Goal: Information Seeking & Learning: Find specific fact

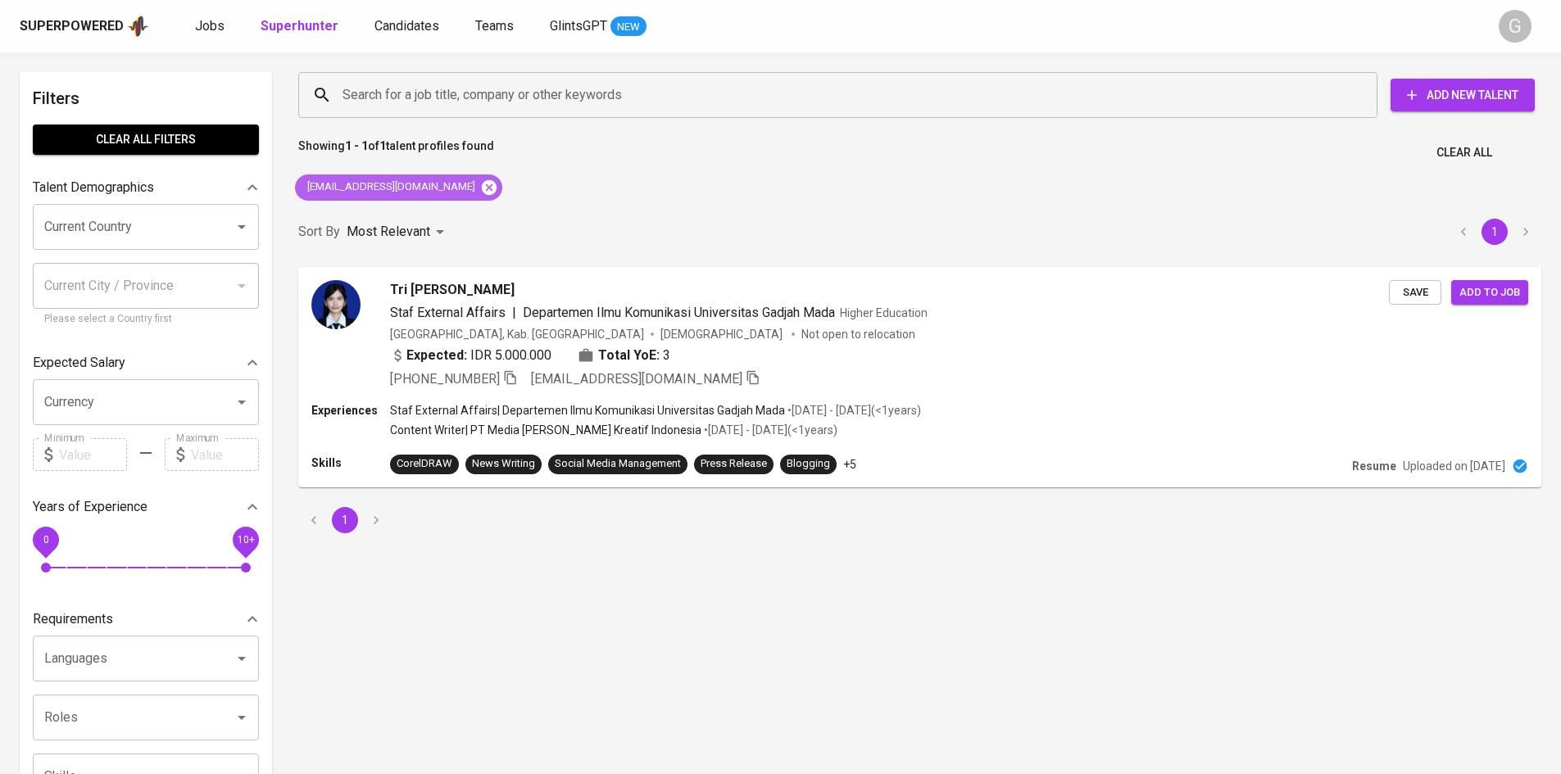
click at [482, 181] on icon at bounding box center [489, 186] width 15 height 15
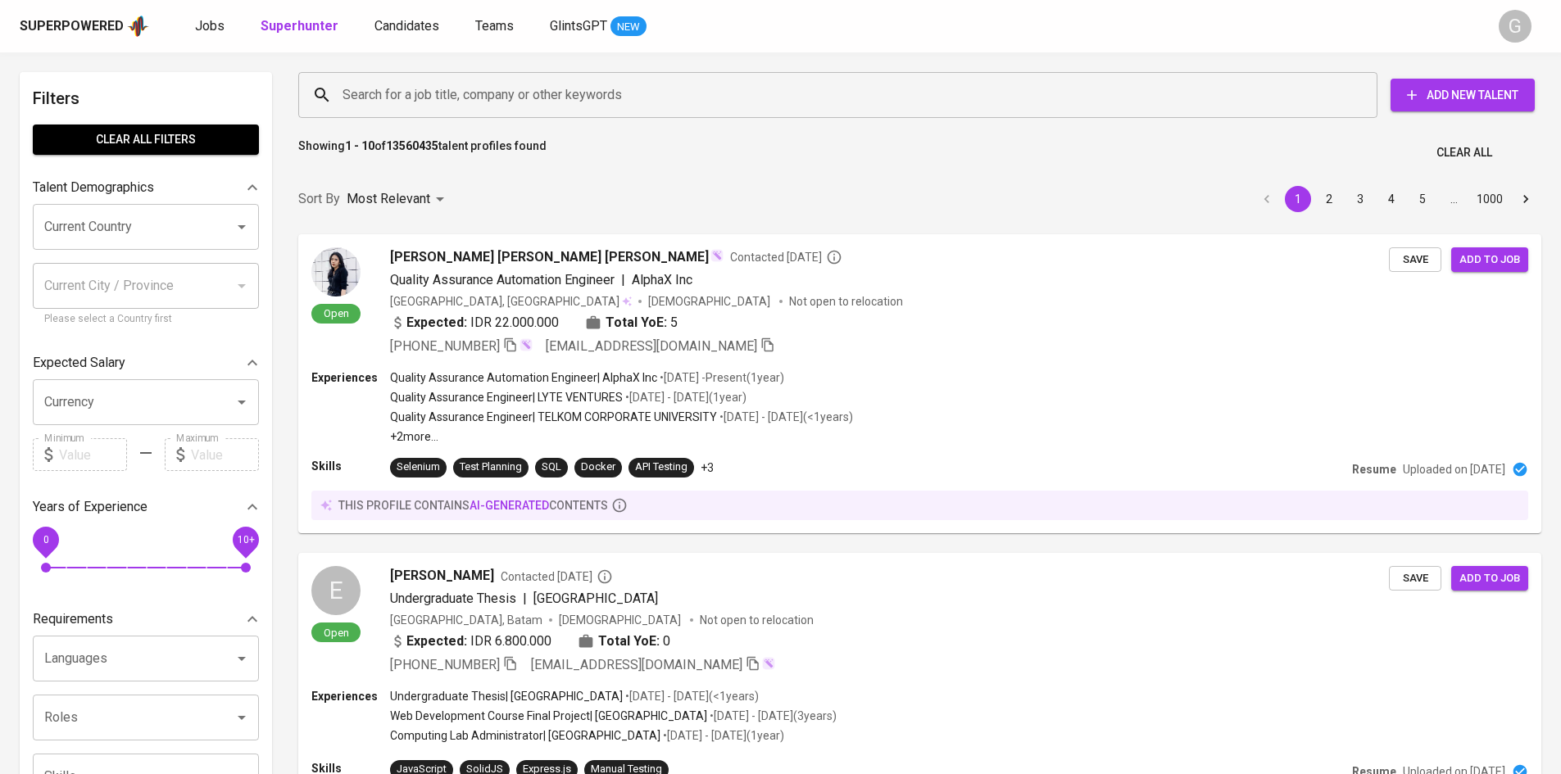
click at [574, 115] on div "Search for a job title, company or other keywords" at bounding box center [837, 95] width 1079 height 46
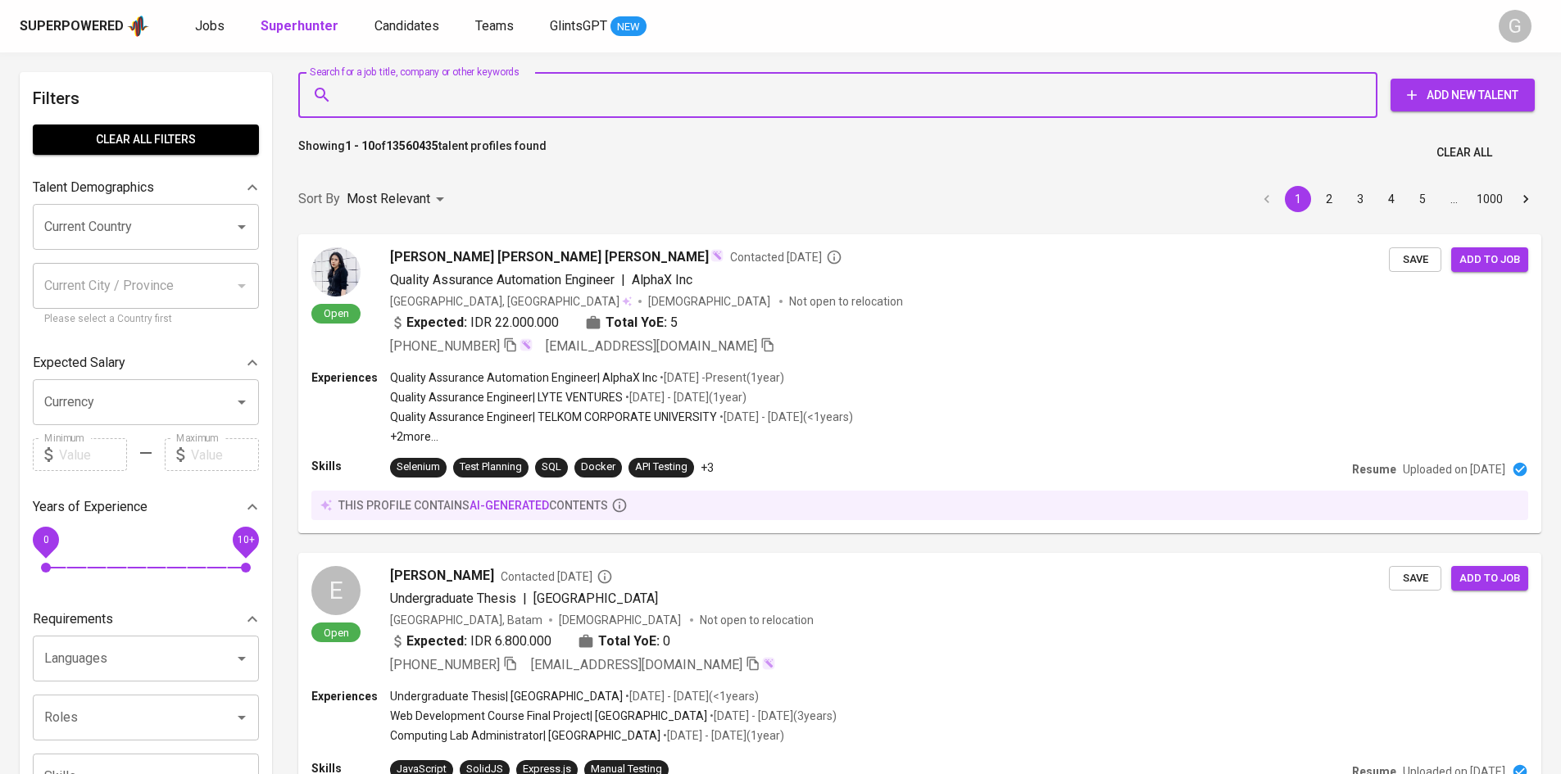
click at [570, 90] on input "Search for a job title, company or other keywords" at bounding box center [841, 94] width 1007 height 31
paste input "[EMAIL_ADDRESS][DOMAIN_NAME]"
type input "[EMAIL_ADDRESS][DOMAIN_NAME]"
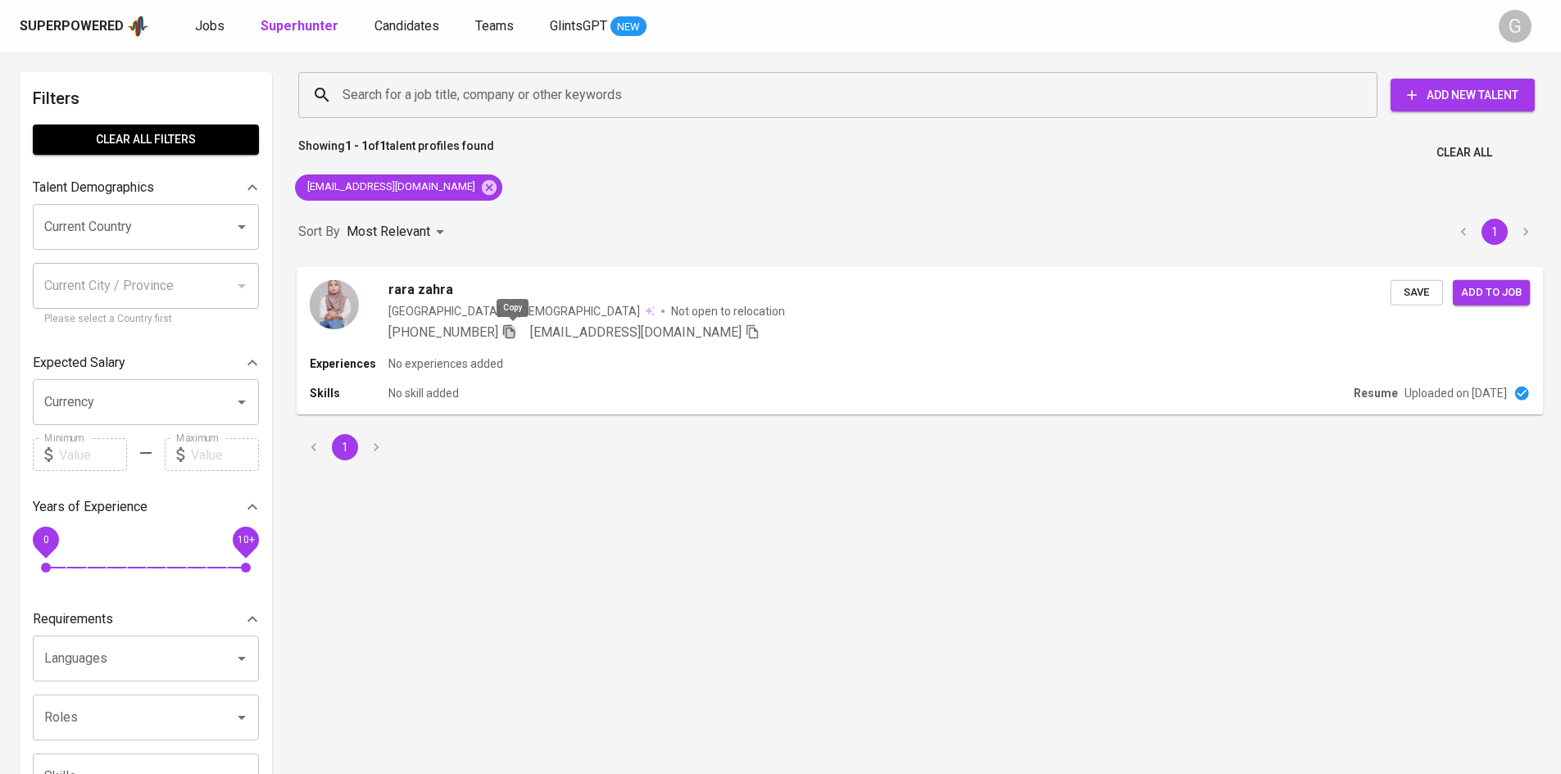
click at [509, 326] on icon "button" at bounding box center [509, 331] width 15 height 15
click at [1301, 354] on div "rara zahra Indonesia [DEMOGRAPHIC_DATA] Not open to relocation [PHONE_NUMBER] […" at bounding box center [920, 310] width 1247 height 89
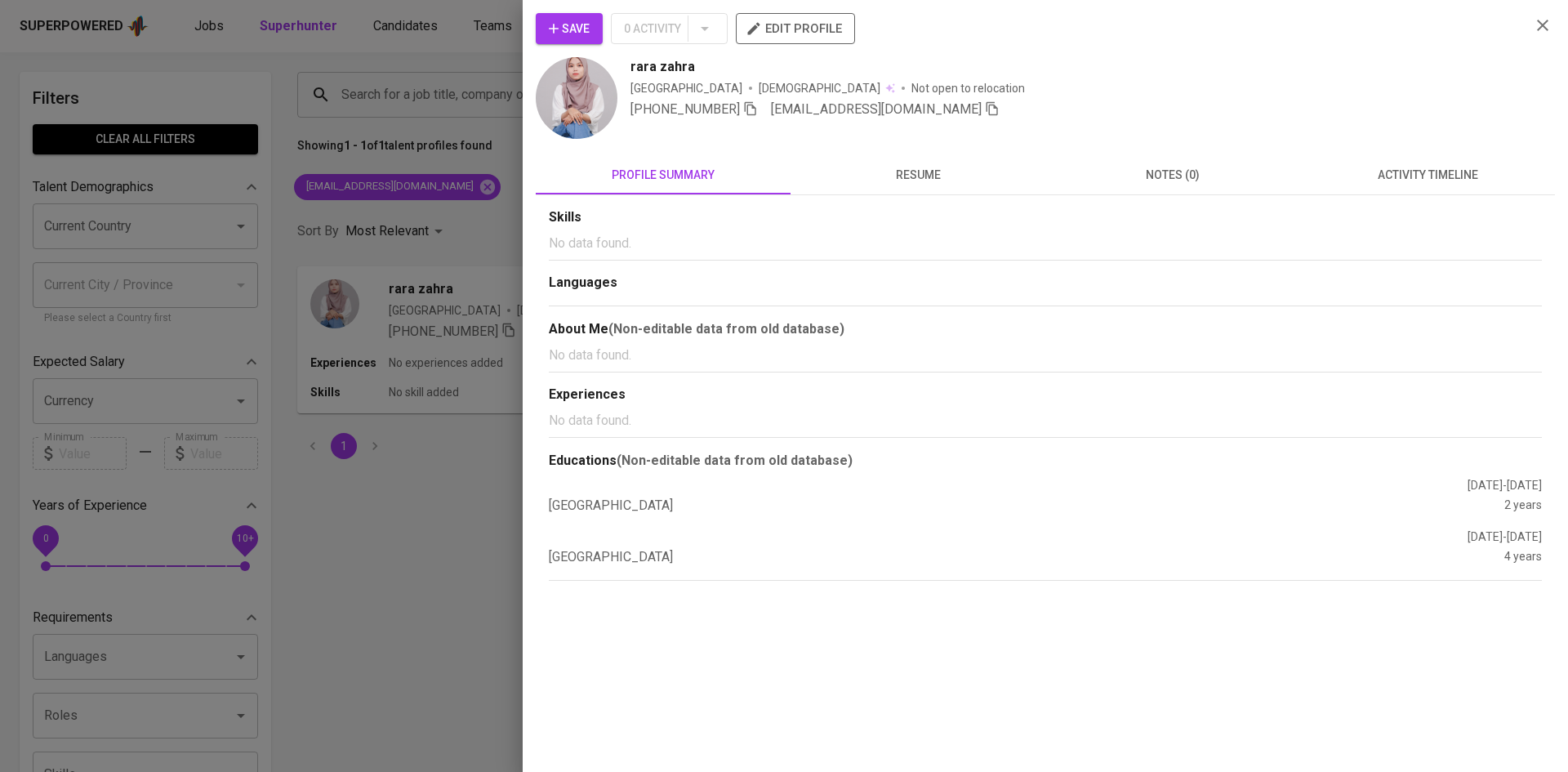
click at [894, 163] on button "resume" at bounding box center [918, 175] width 255 height 39
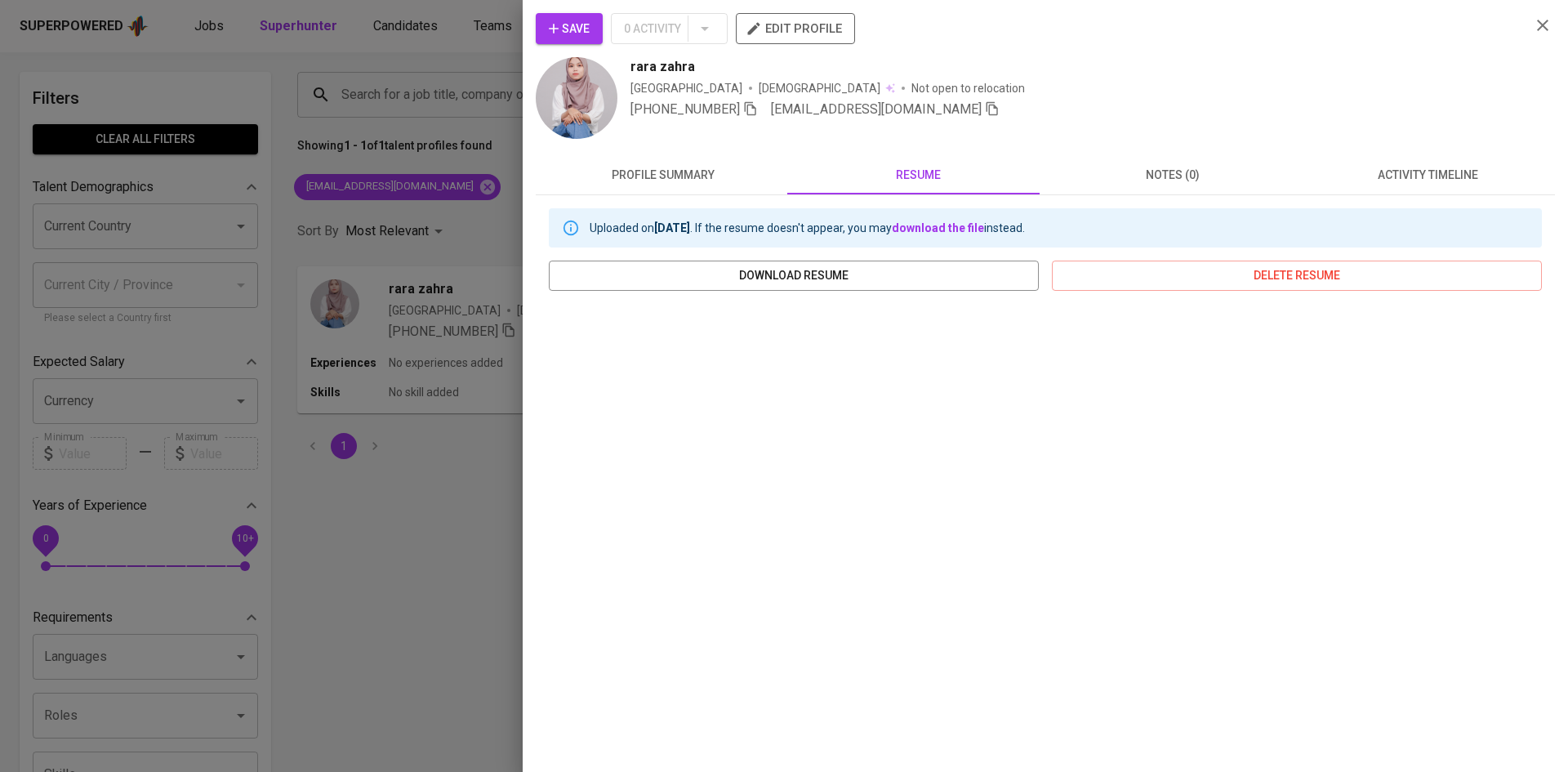
drag, startPoint x: 435, startPoint y: 219, endPoint x: 441, endPoint y: 209, distance: 11.7
click at [436, 215] on div at bounding box center [784, 386] width 1568 height 772
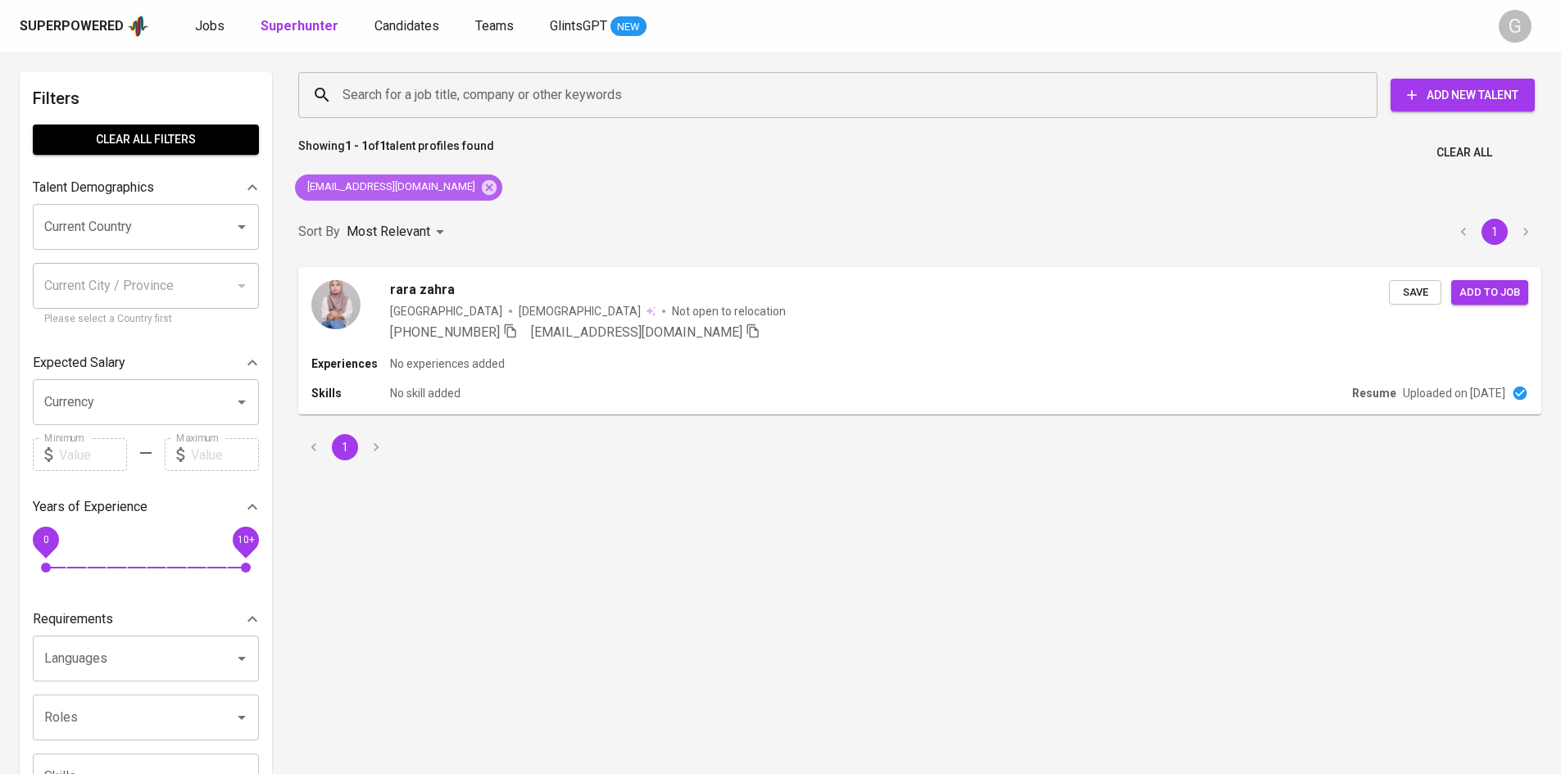
click at [480, 188] on icon at bounding box center [489, 188] width 18 height 18
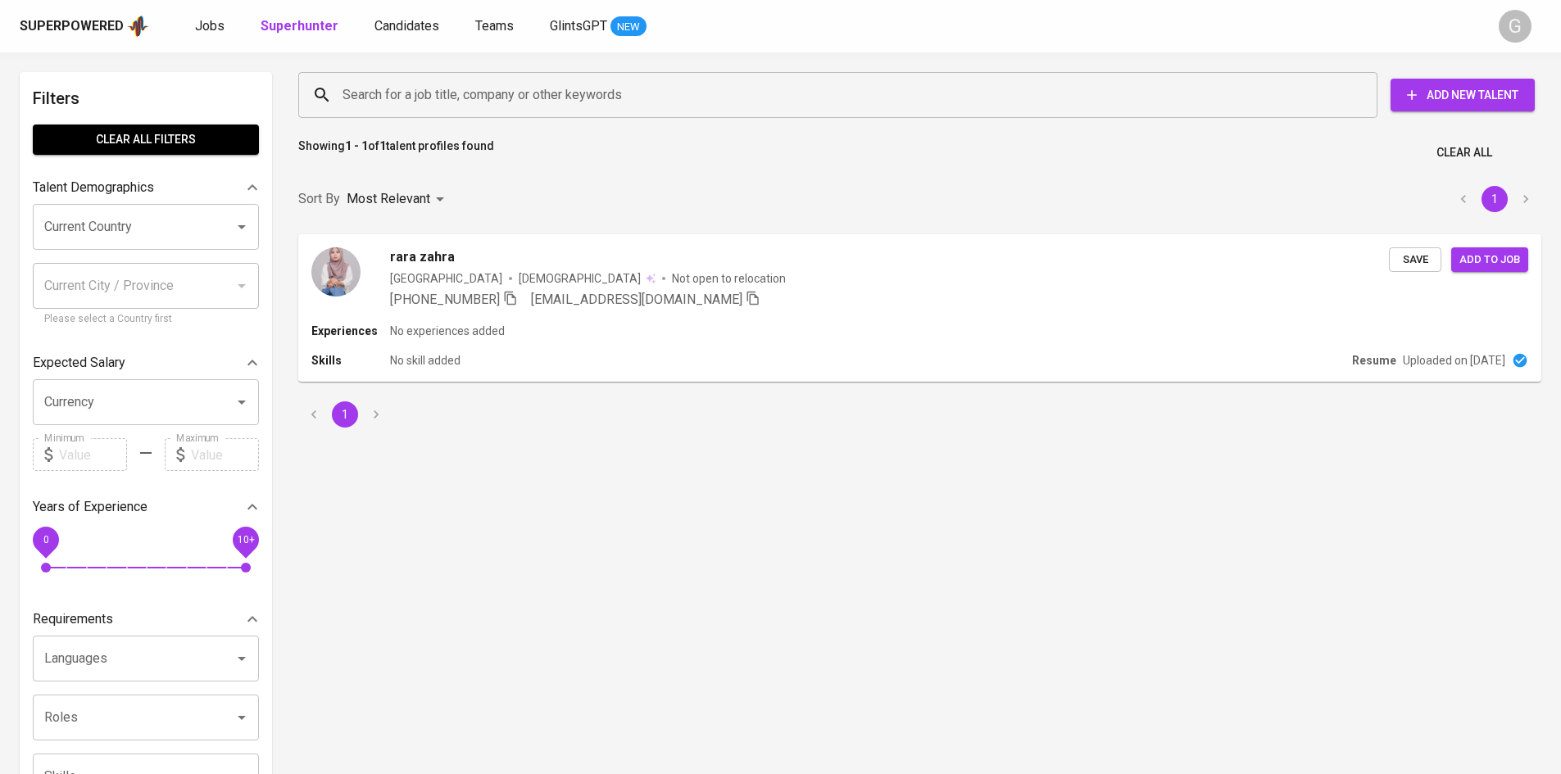
click at [451, 93] on input "Search for a job title, company or other keywords" at bounding box center [841, 94] width 1007 height 31
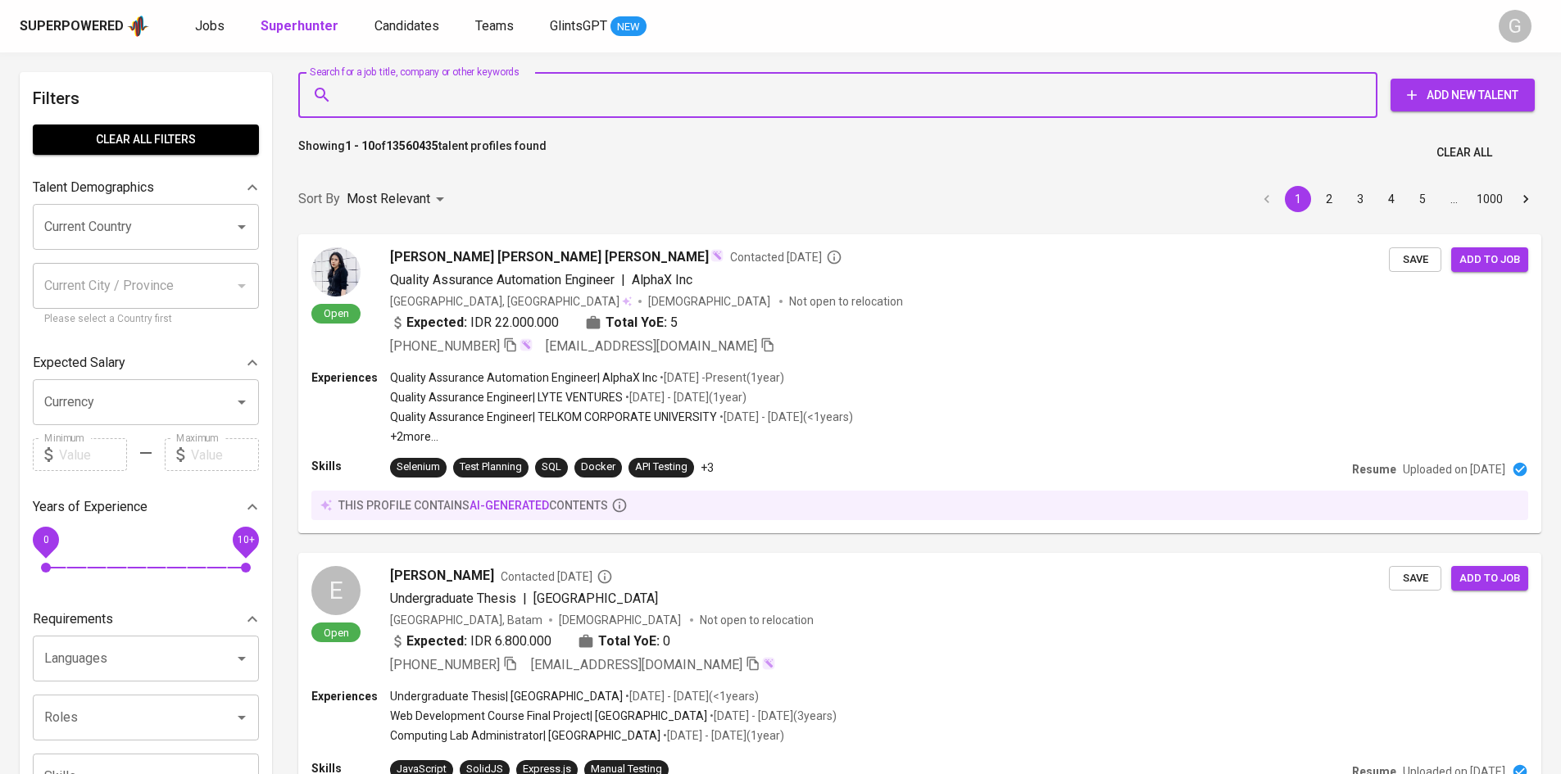
click at [451, 93] on input "Search for a job title, company or other keywords" at bounding box center [841, 94] width 1007 height 31
paste input "[EMAIL_ADDRESS][DOMAIN_NAME]"
type input "[EMAIL_ADDRESS][DOMAIN_NAME]"
